Goal: Transaction & Acquisition: Purchase product/service

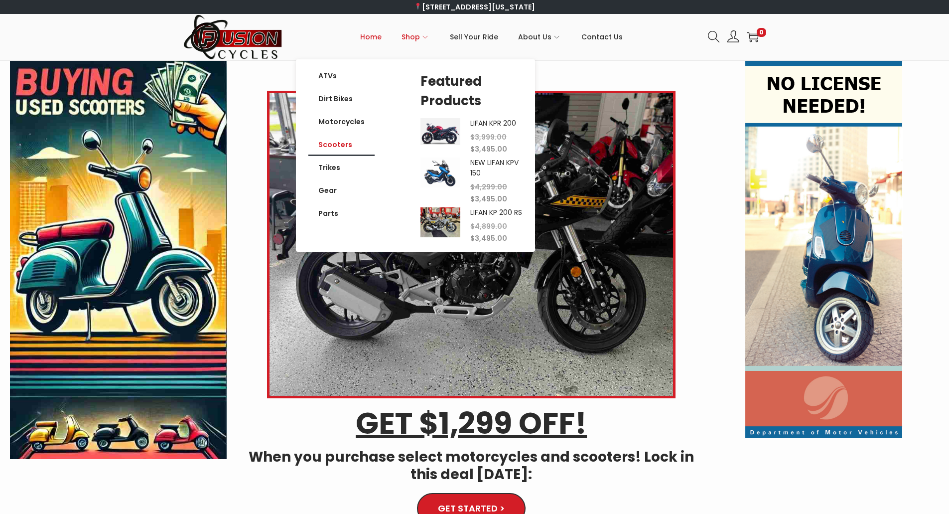
click at [353, 145] on link "Scooters" at bounding box center [341, 144] width 66 height 23
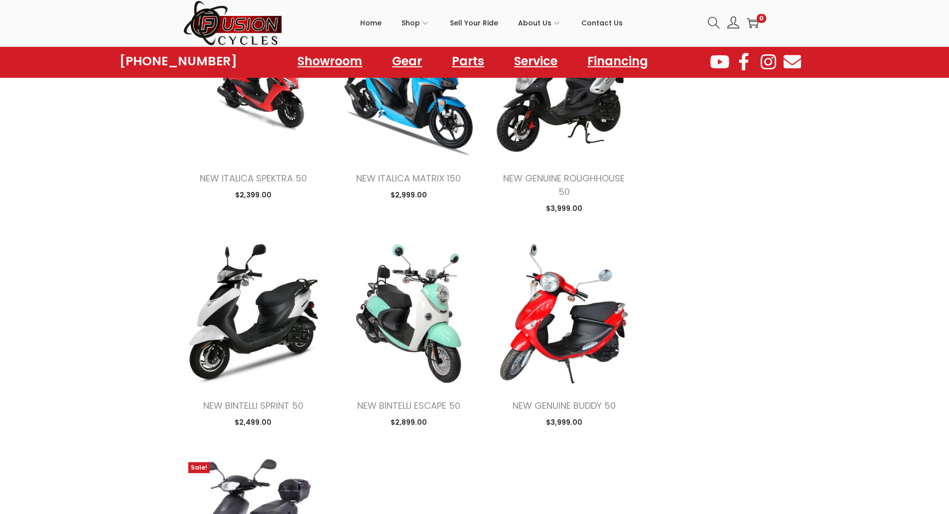
scroll to position [830, 0]
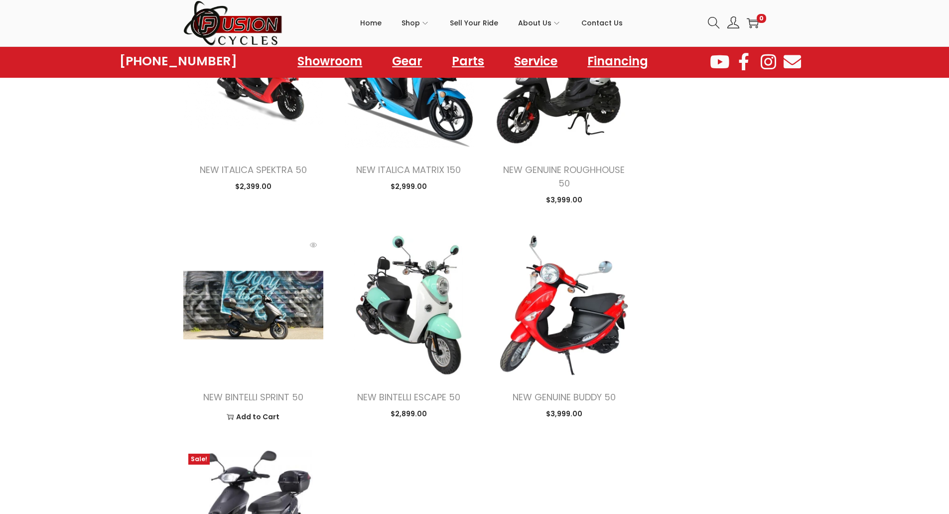
click at [272, 341] on img at bounding box center [253, 305] width 140 height 140
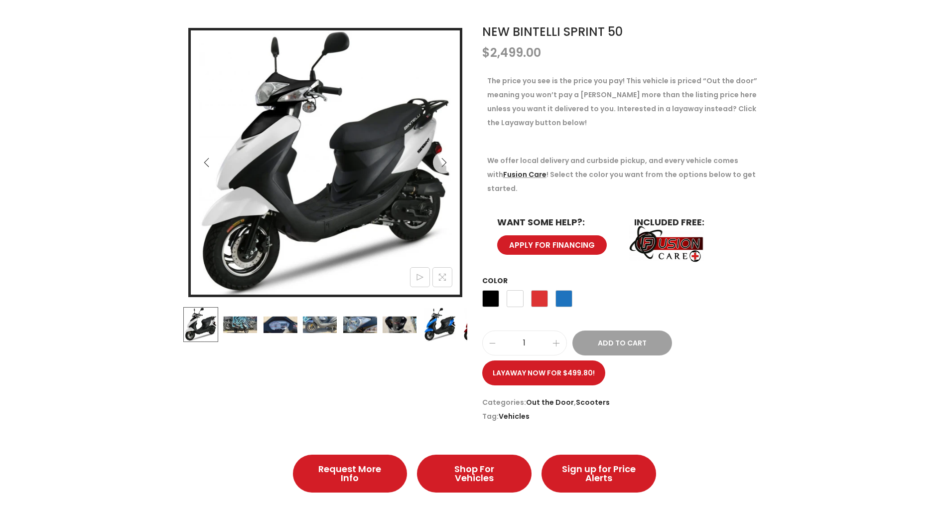
scroll to position [166, 0]
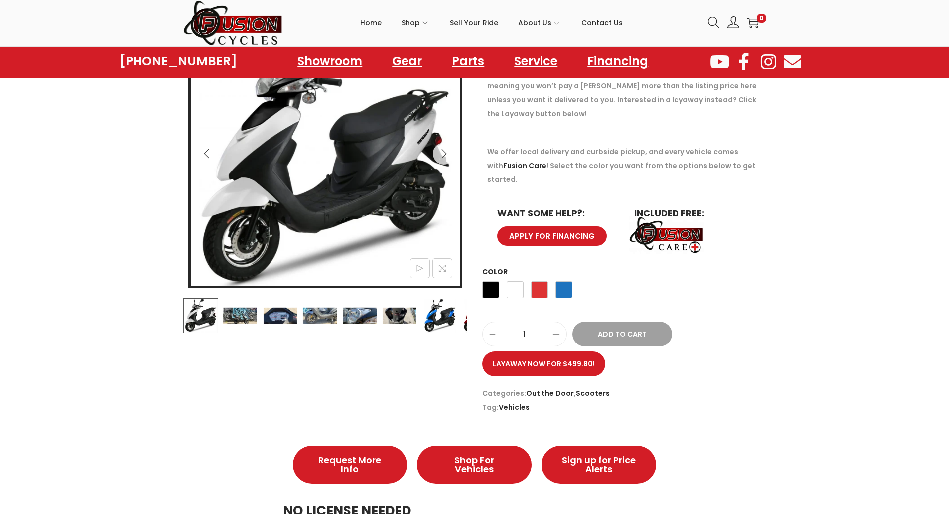
click at [250, 317] on img at bounding box center [240, 315] width 35 height 35
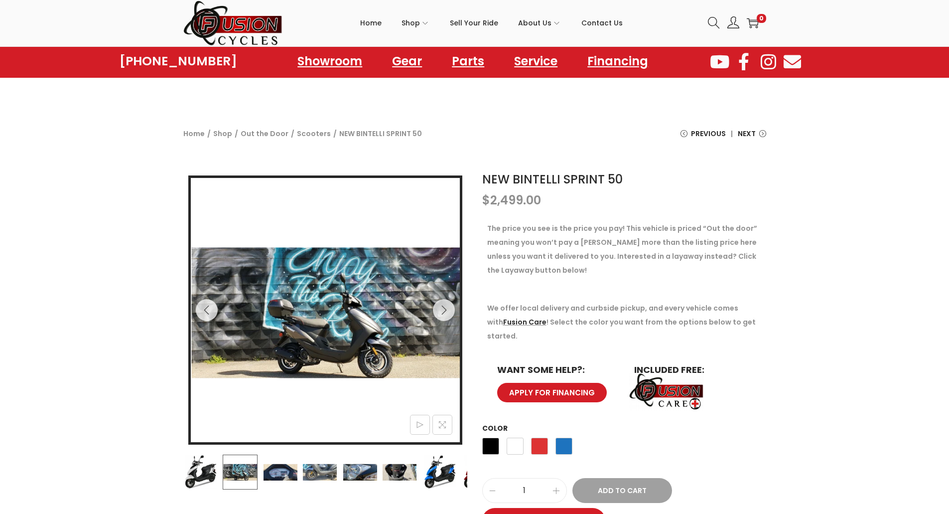
scroll to position [0, 0]
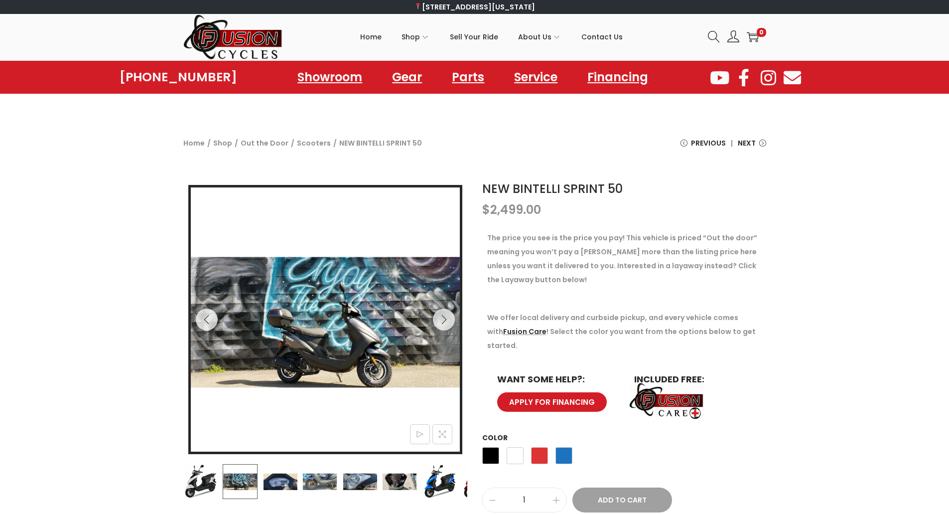
click at [292, 485] on img at bounding box center [280, 481] width 35 height 35
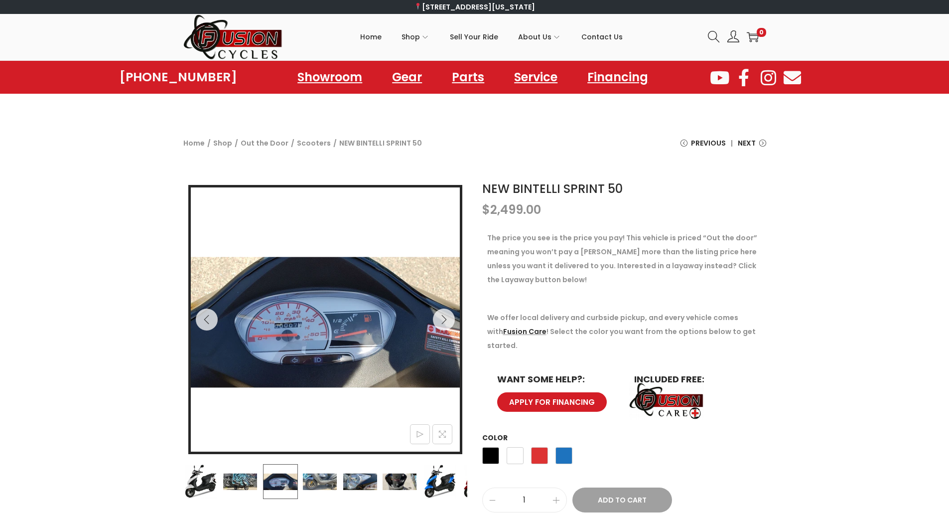
click at [310, 480] on img at bounding box center [319, 481] width 35 height 35
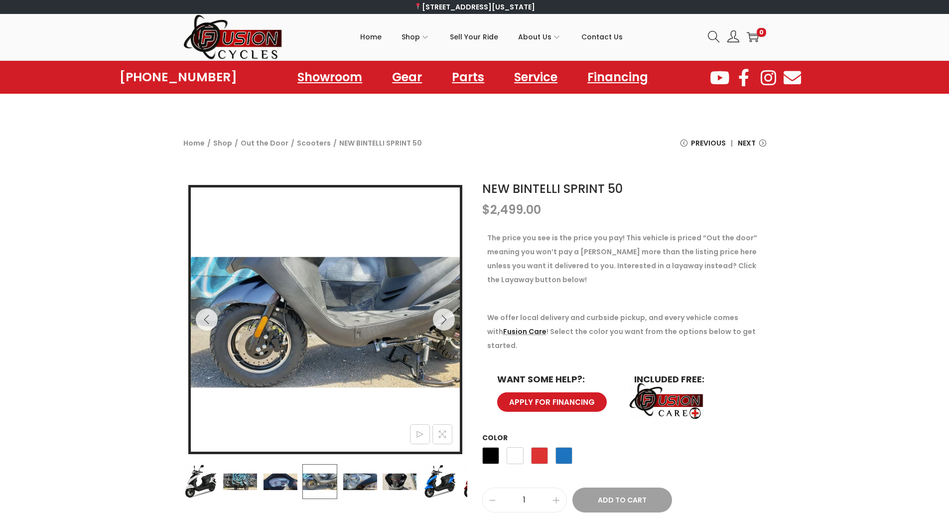
click at [373, 476] on img at bounding box center [359, 481] width 35 height 35
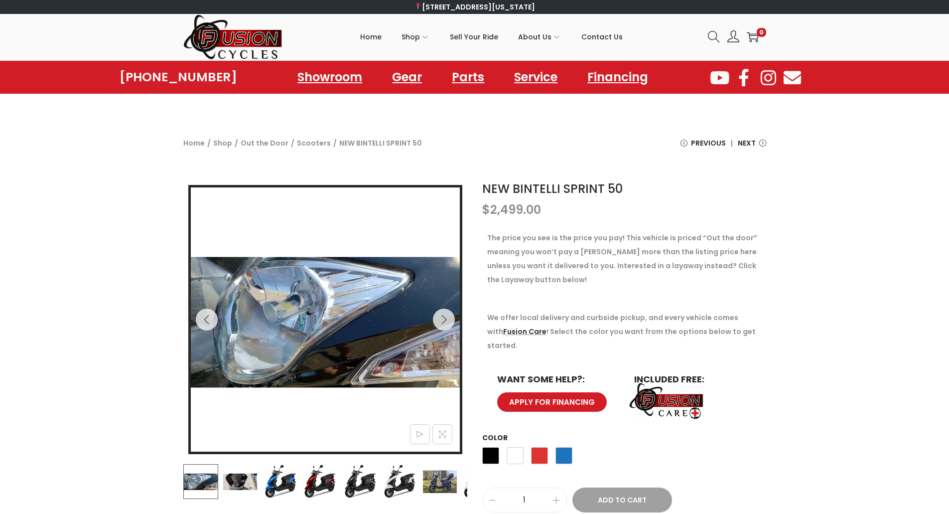
click at [280, 480] on img at bounding box center [280, 481] width 35 height 35
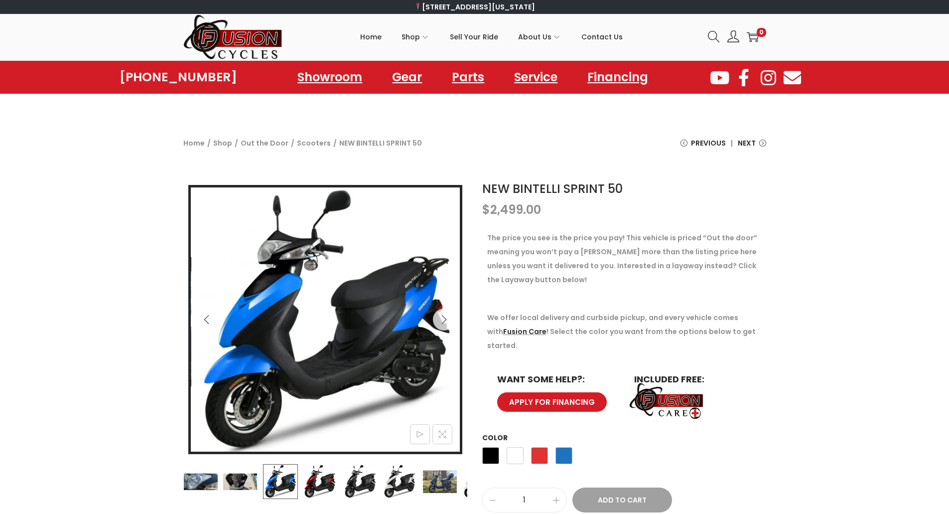
click at [319, 476] on img at bounding box center [319, 481] width 35 height 35
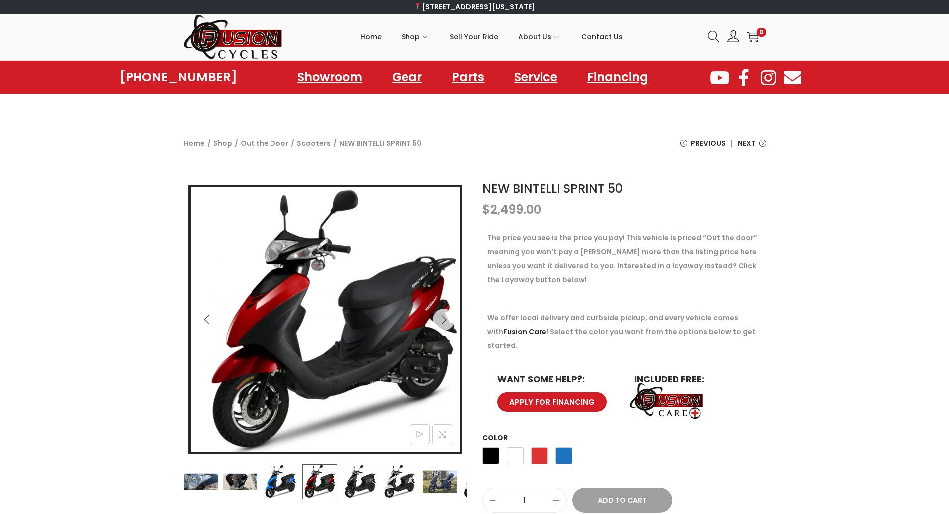
click at [356, 482] on img at bounding box center [359, 481] width 35 height 35
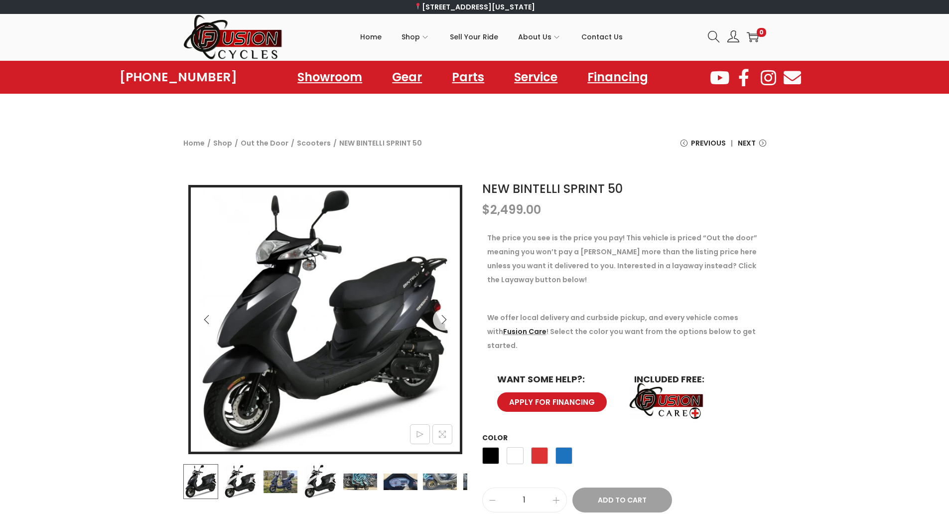
click at [284, 481] on img at bounding box center [280, 481] width 35 height 35
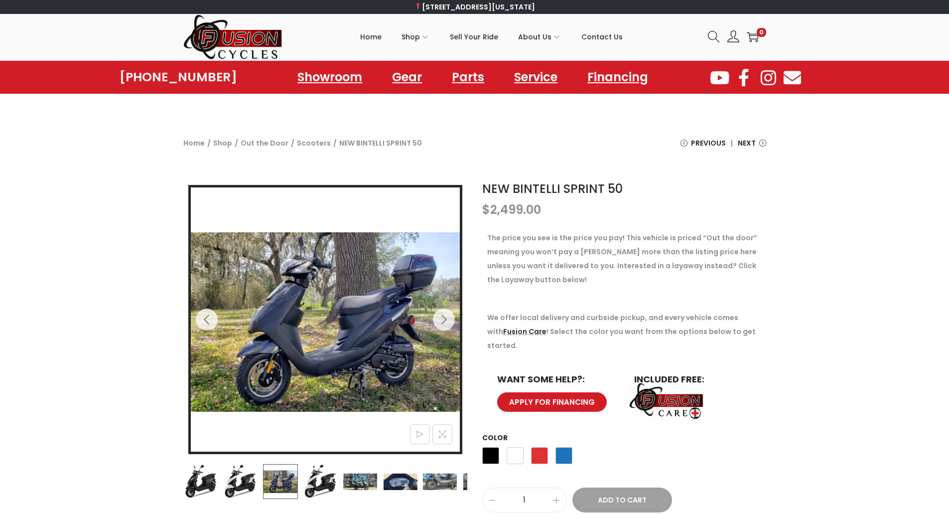
click at [314, 478] on img at bounding box center [320, 481] width 35 height 35
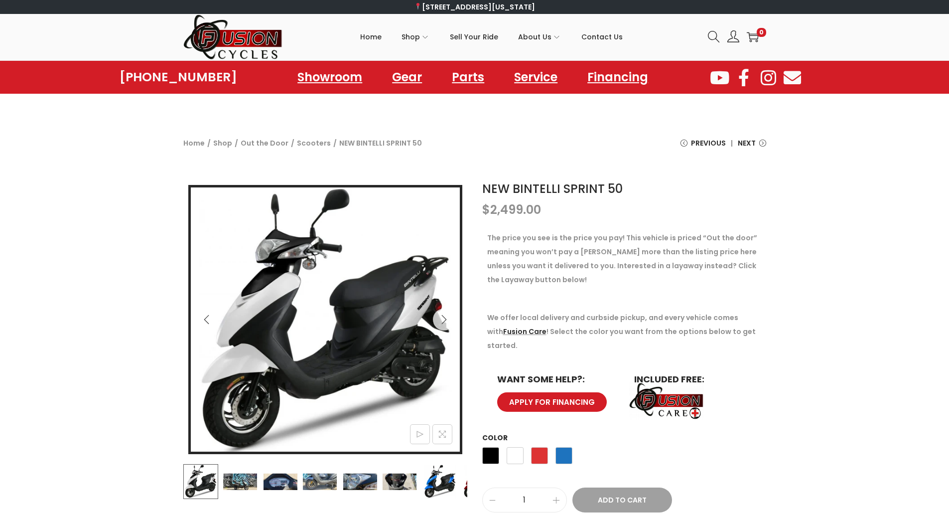
click at [318, 484] on img at bounding box center [319, 481] width 35 height 35
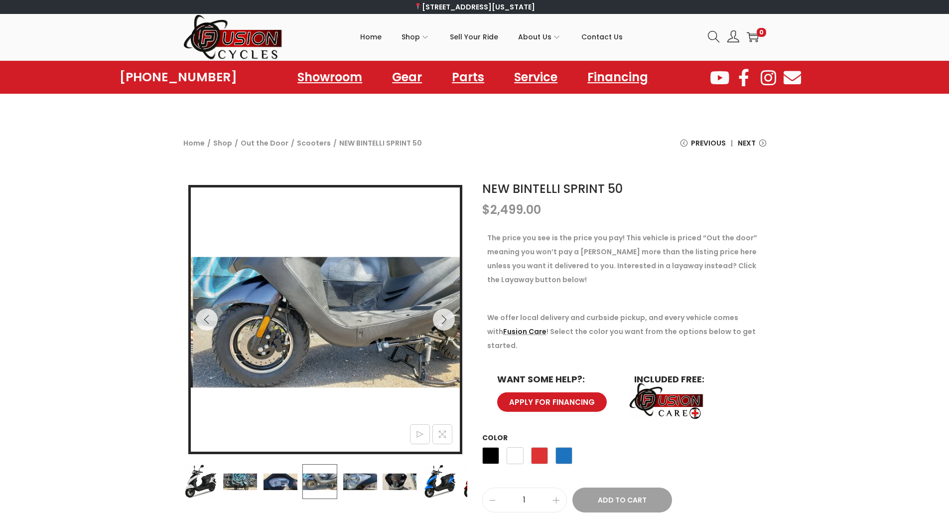
click at [353, 481] on img at bounding box center [359, 481] width 35 height 35
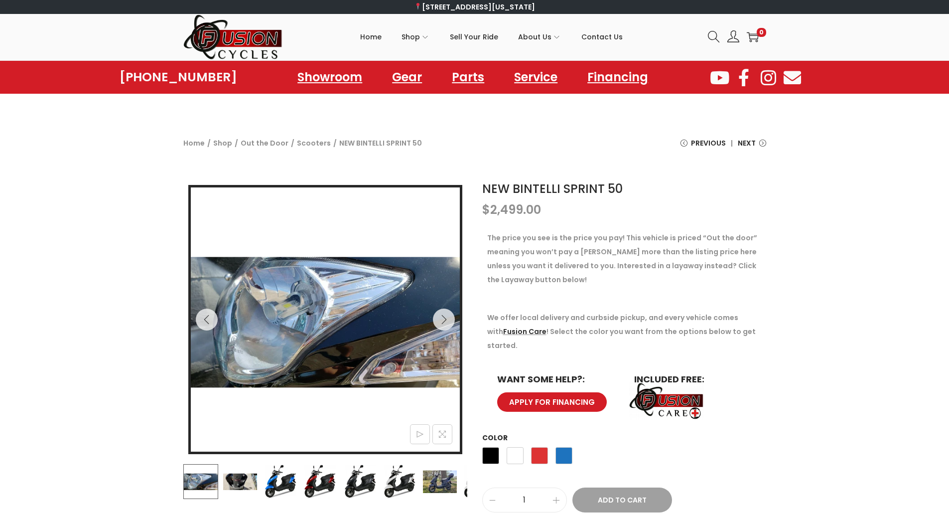
click at [322, 483] on img at bounding box center [319, 481] width 35 height 35
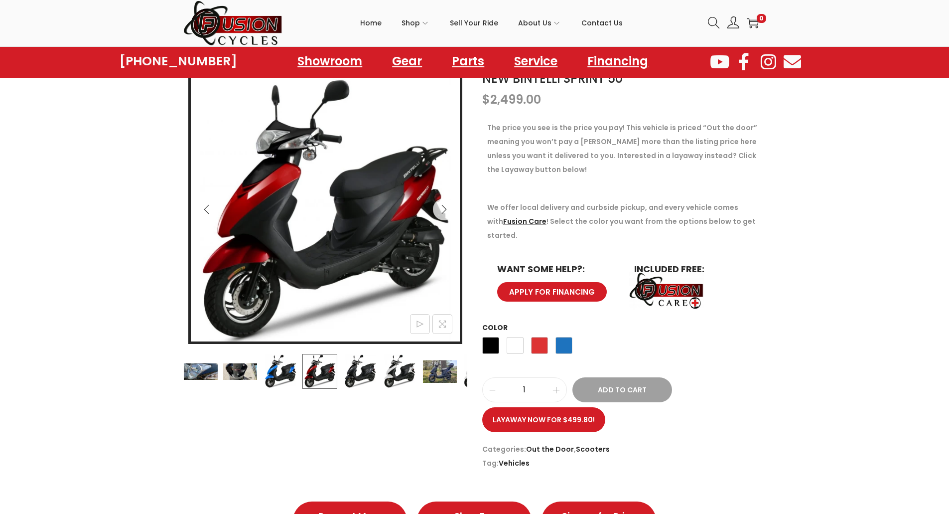
scroll to position [166, 0]
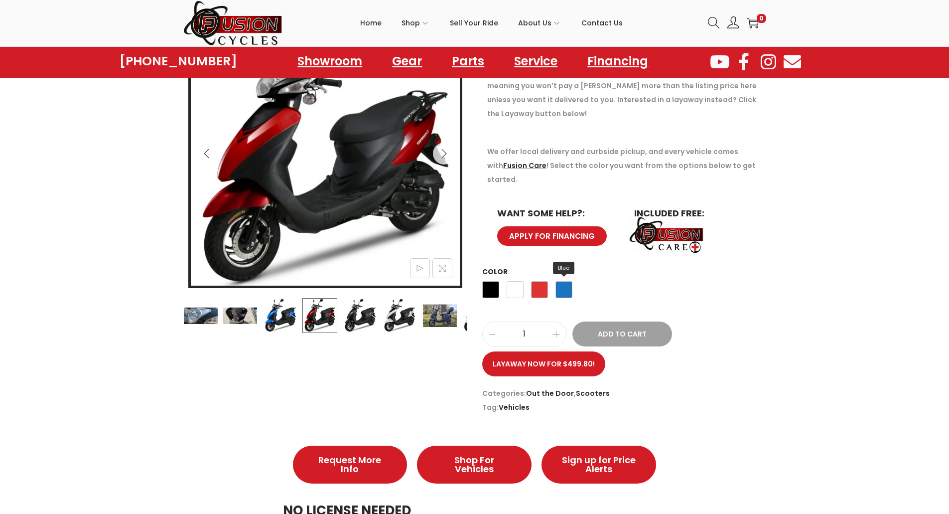
click at [559, 281] on span "Blue" at bounding box center [563, 289] width 17 height 17
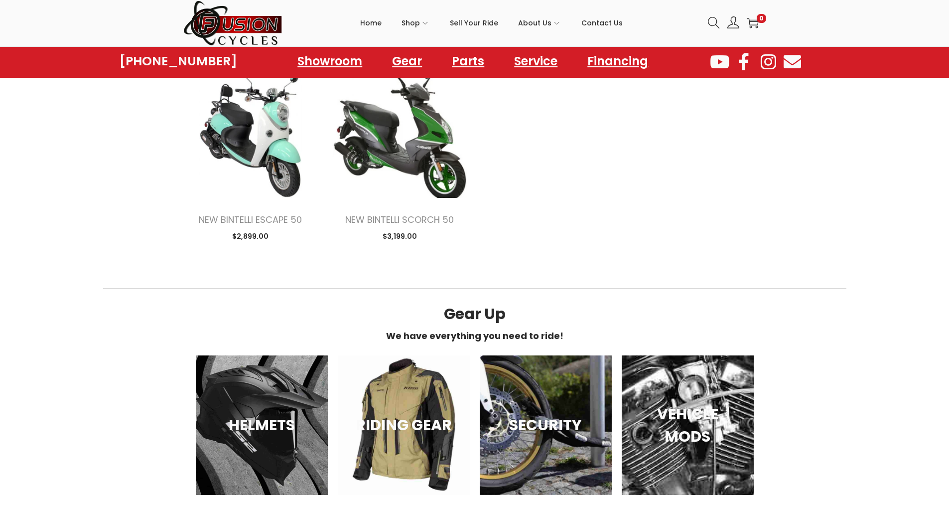
scroll to position [1054, 0]
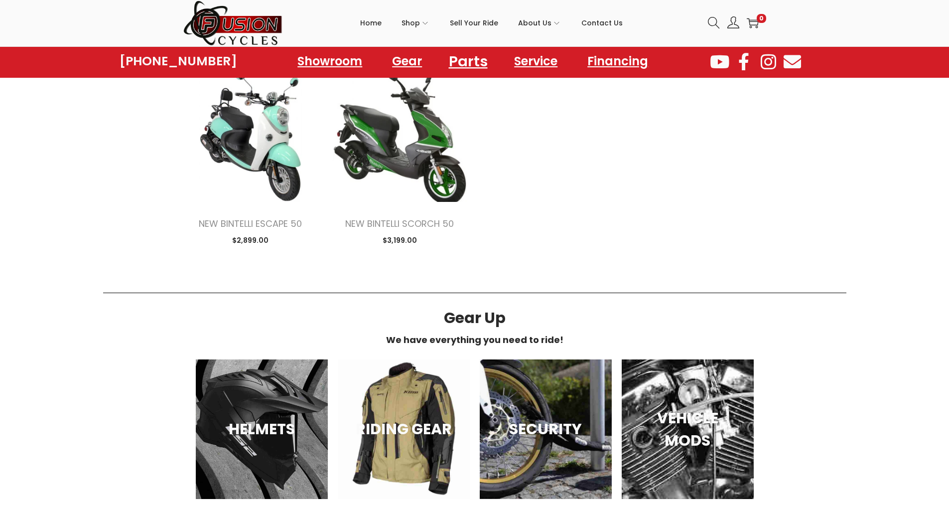
click at [473, 57] on link "Parts" at bounding box center [468, 60] width 63 height 27
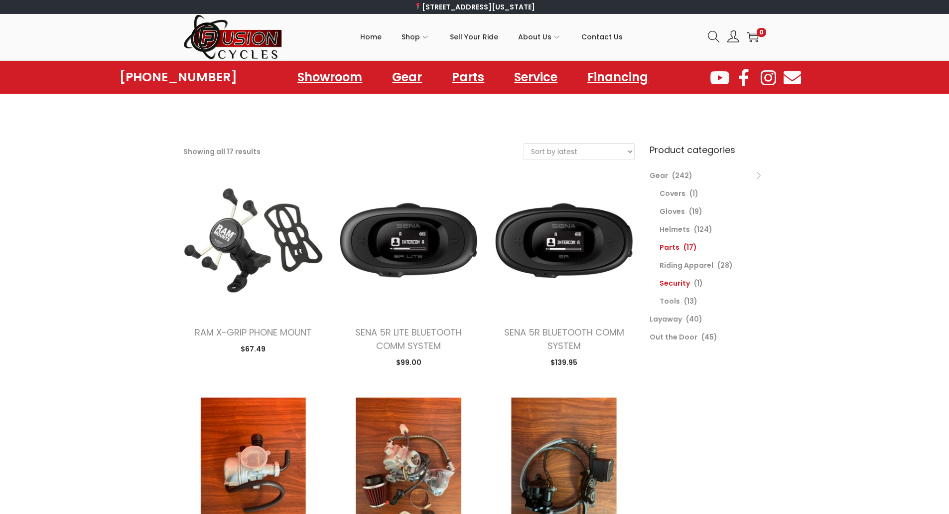
click at [684, 284] on link "Security" at bounding box center [675, 283] width 30 height 10
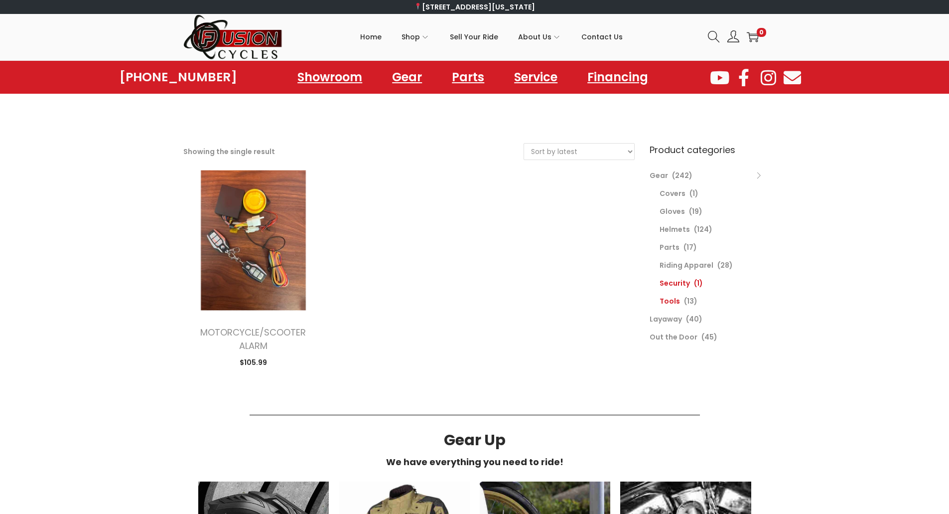
click at [672, 303] on link "Tools" at bounding box center [670, 301] width 20 height 10
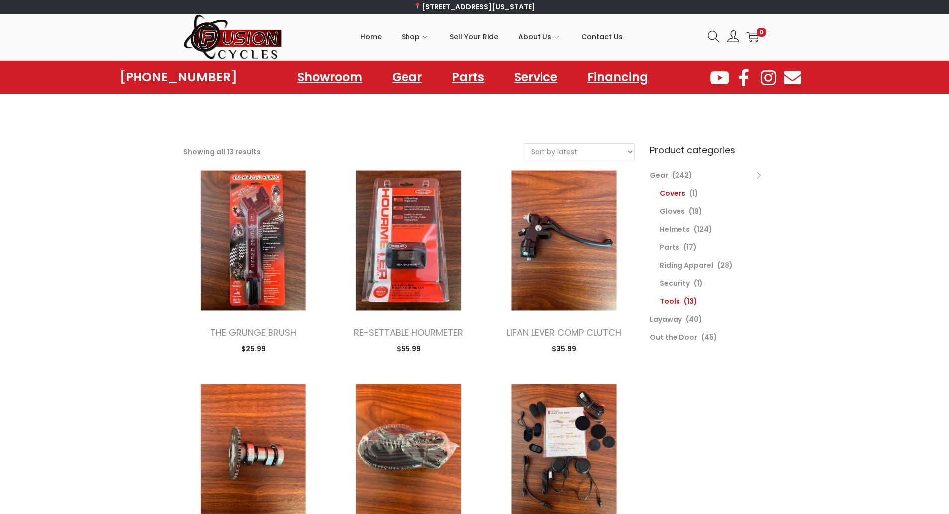
click at [683, 191] on link "Covers" at bounding box center [673, 193] width 26 height 10
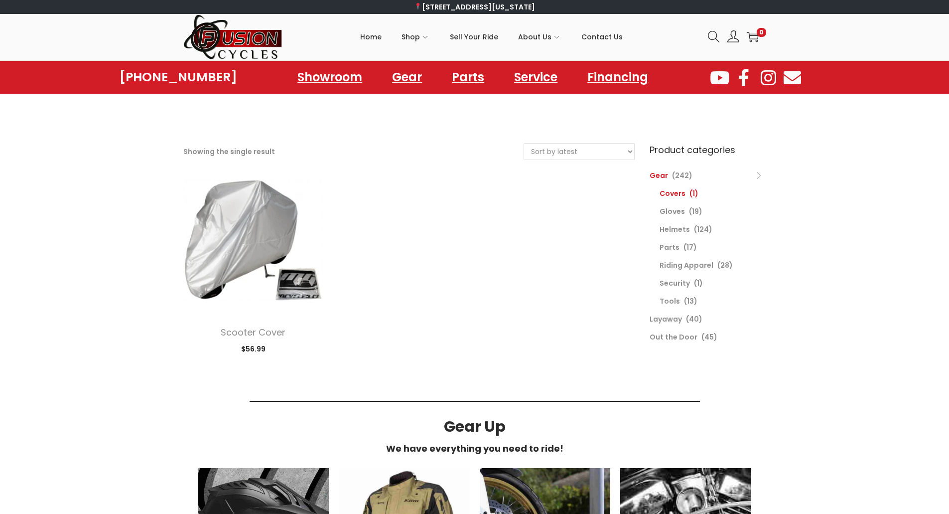
click at [660, 171] on link "Gear" at bounding box center [659, 175] width 18 height 10
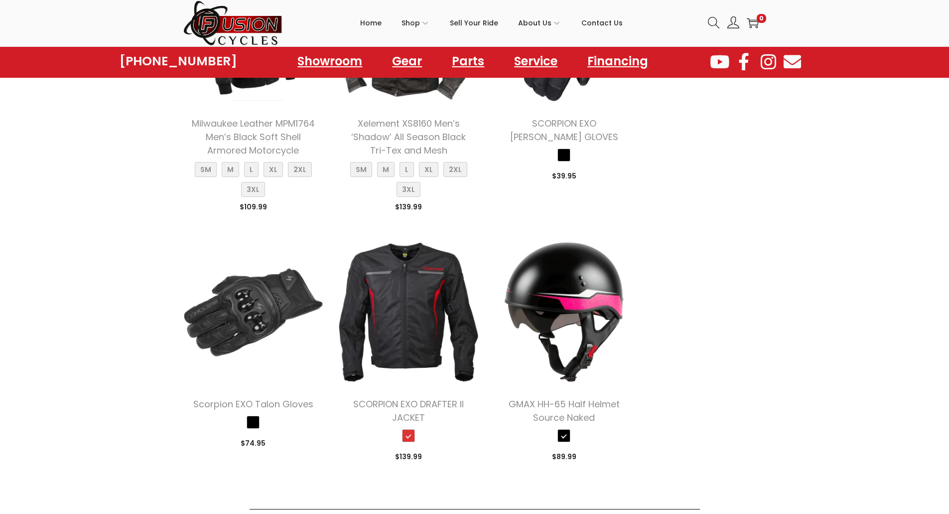
scroll to position [1495, 0]
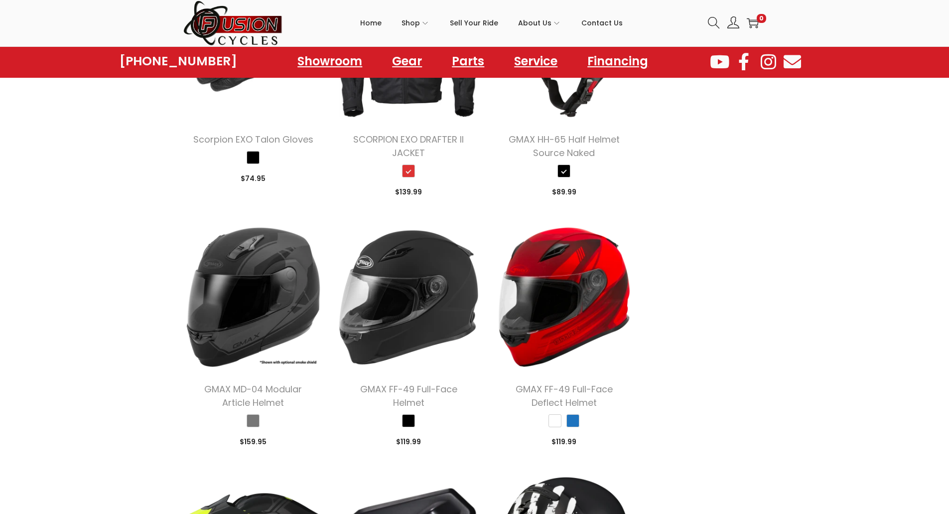
scroll to position [1014, 0]
